Goal: Task Accomplishment & Management: Use online tool/utility

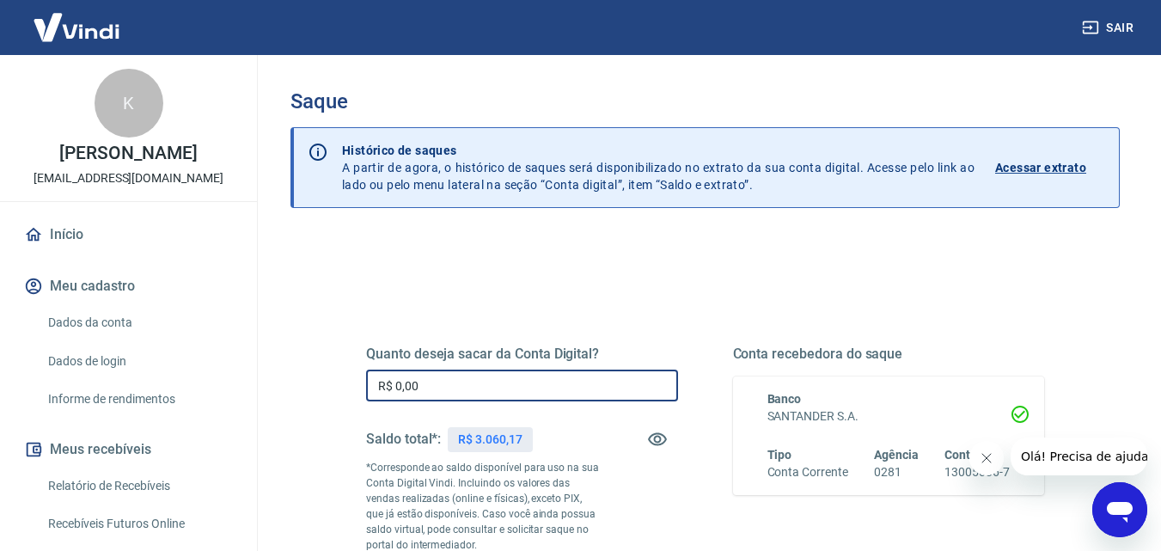
click at [473, 387] on input "R$ 0,00" at bounding box center [522, 386] width 312 height 32
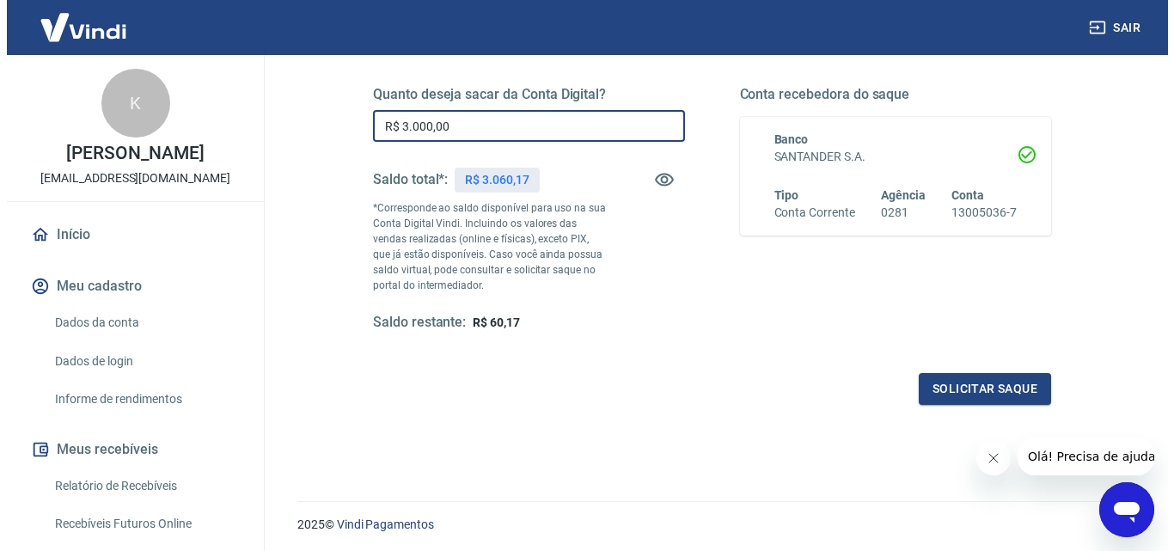
scroll to position [286, 0]
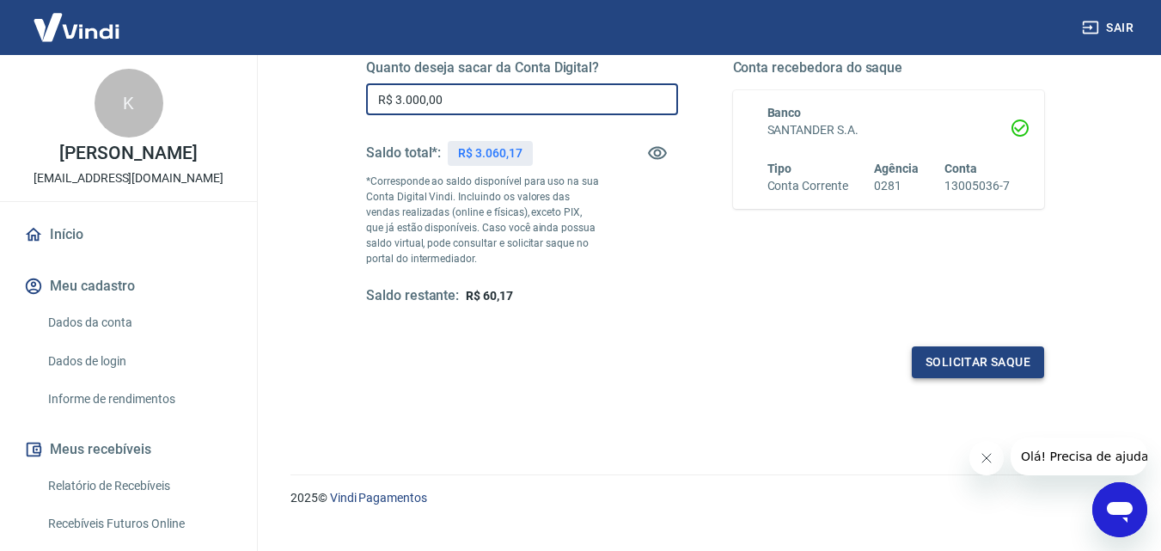
type input "R$ 3.000,00"
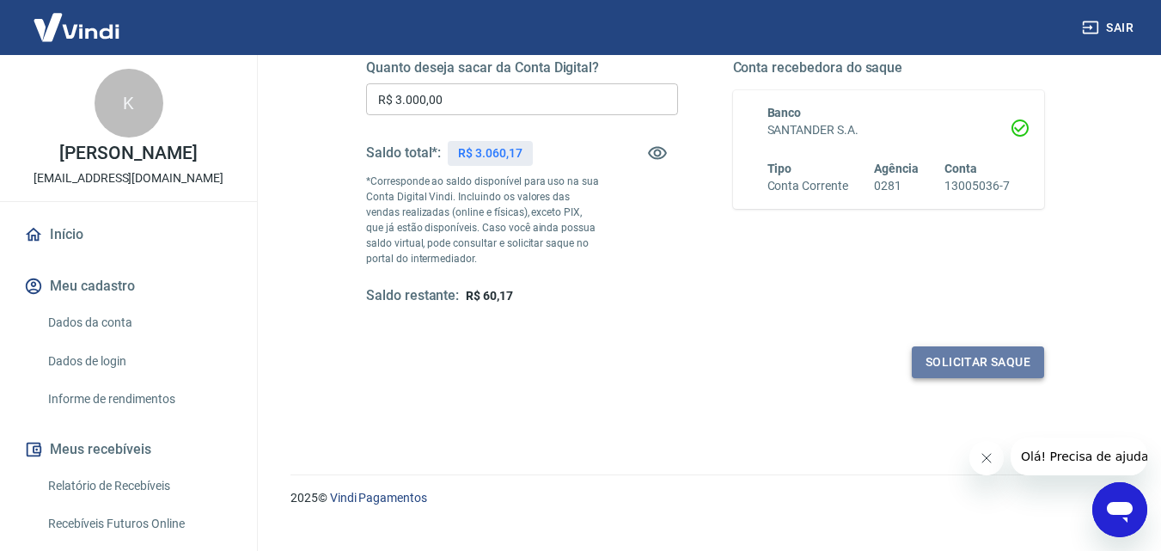
click at [970, 351] on button "Solicitar saque" at bounding box center [978, 362] width 132 height 32
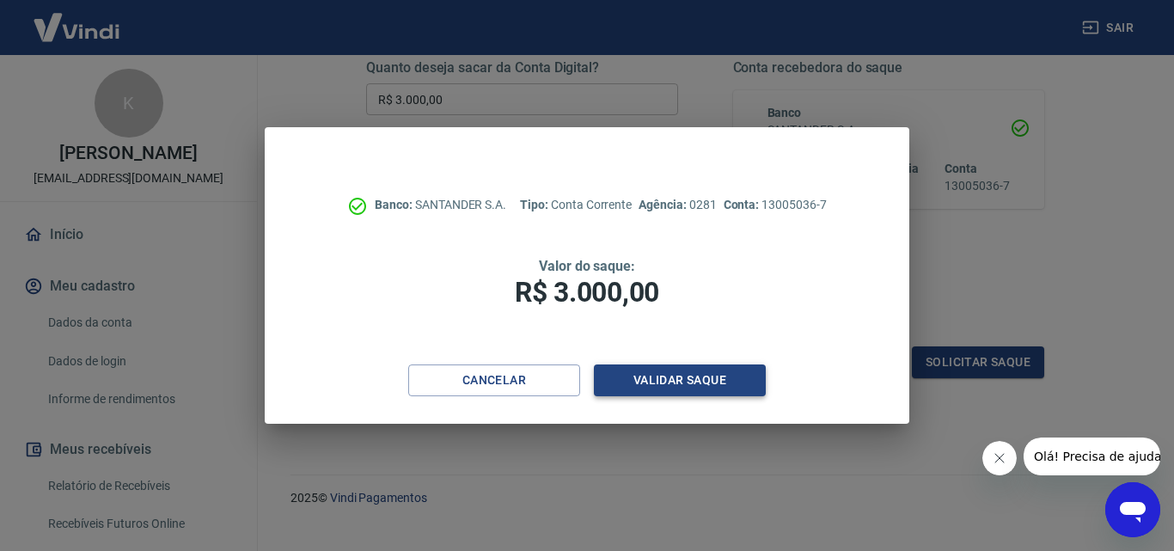
click at [683, 376] on button "Validar saque" at bounding box center [680, 380] width 172 height 32
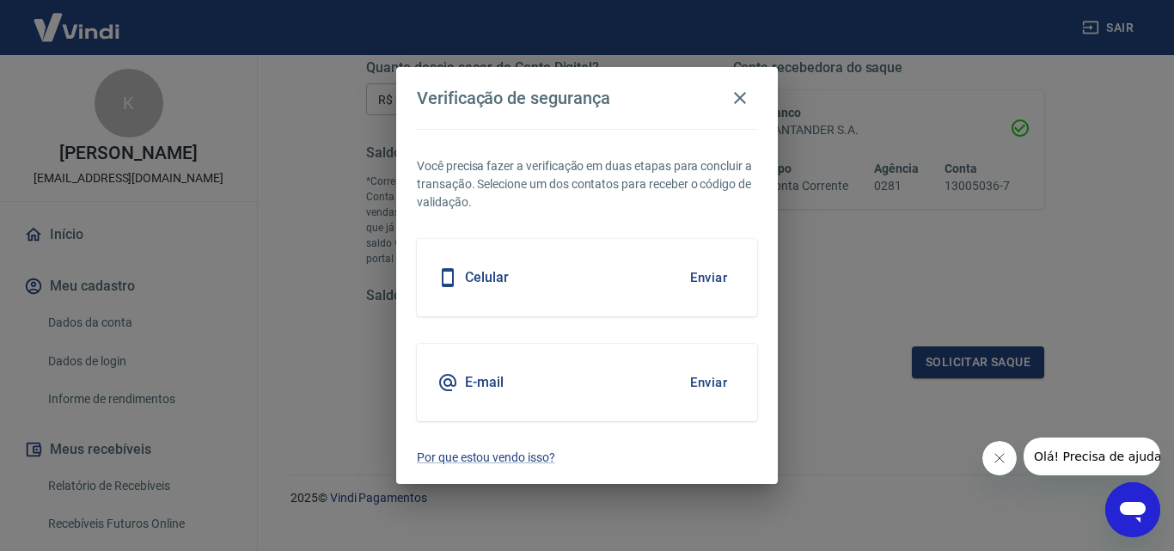
click at [688, 381] on button "Enviar" at bounding box center [709, 382] width 56 height 36
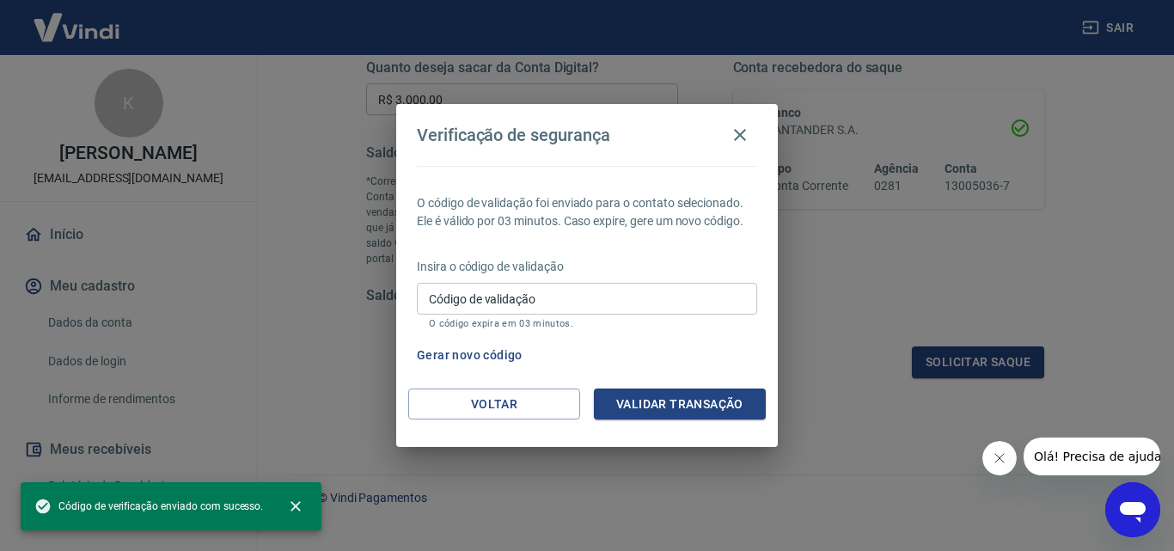
click at [479, 295] on input "Código de validação" at bounding box center [587, 299] width 340 height 32
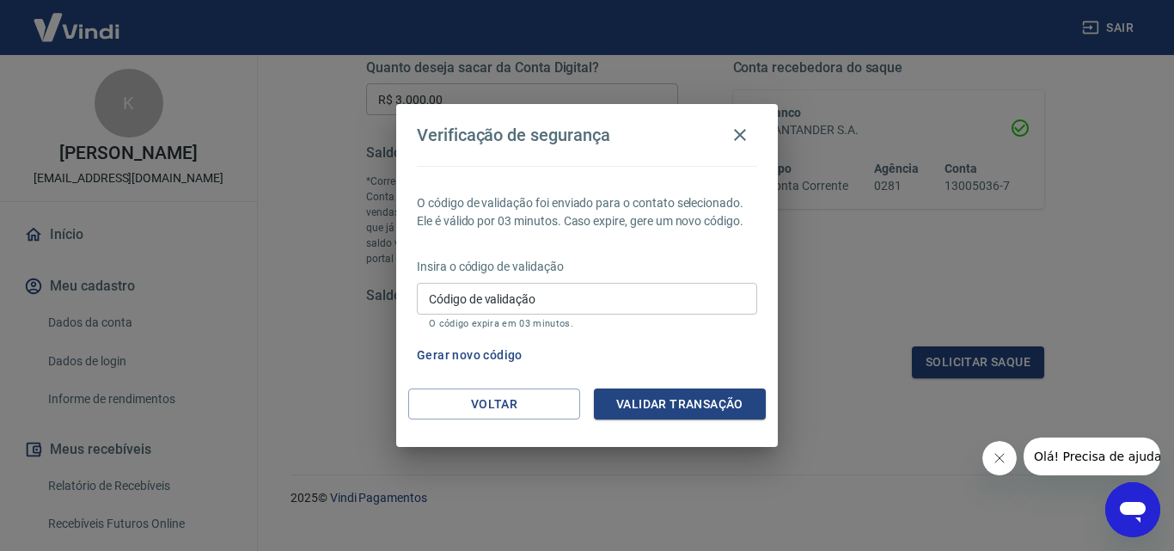
drag, startPoint x: 528, startPoint y: 297, endPoint x: 520, endPoint y: 278, distance: 20.4
click at [528, 297] on label "Código de validação" at bounding box center [482, 298] width 107 height 17
click at [528, 297] on input "Código de validação" at bounding box center [587, 299] width 340 height 32
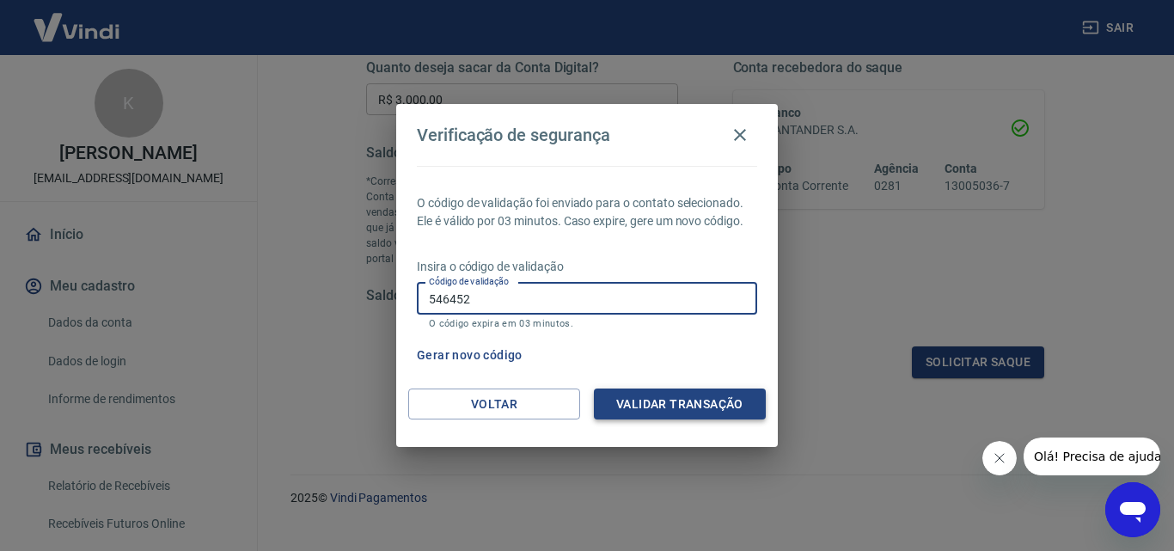
type input "546452"
click at [642, 400] on button "Validar transação" at bounding box center [680, 404] width 172 height 32
